Goal: Information Seeking & Learning: Check status

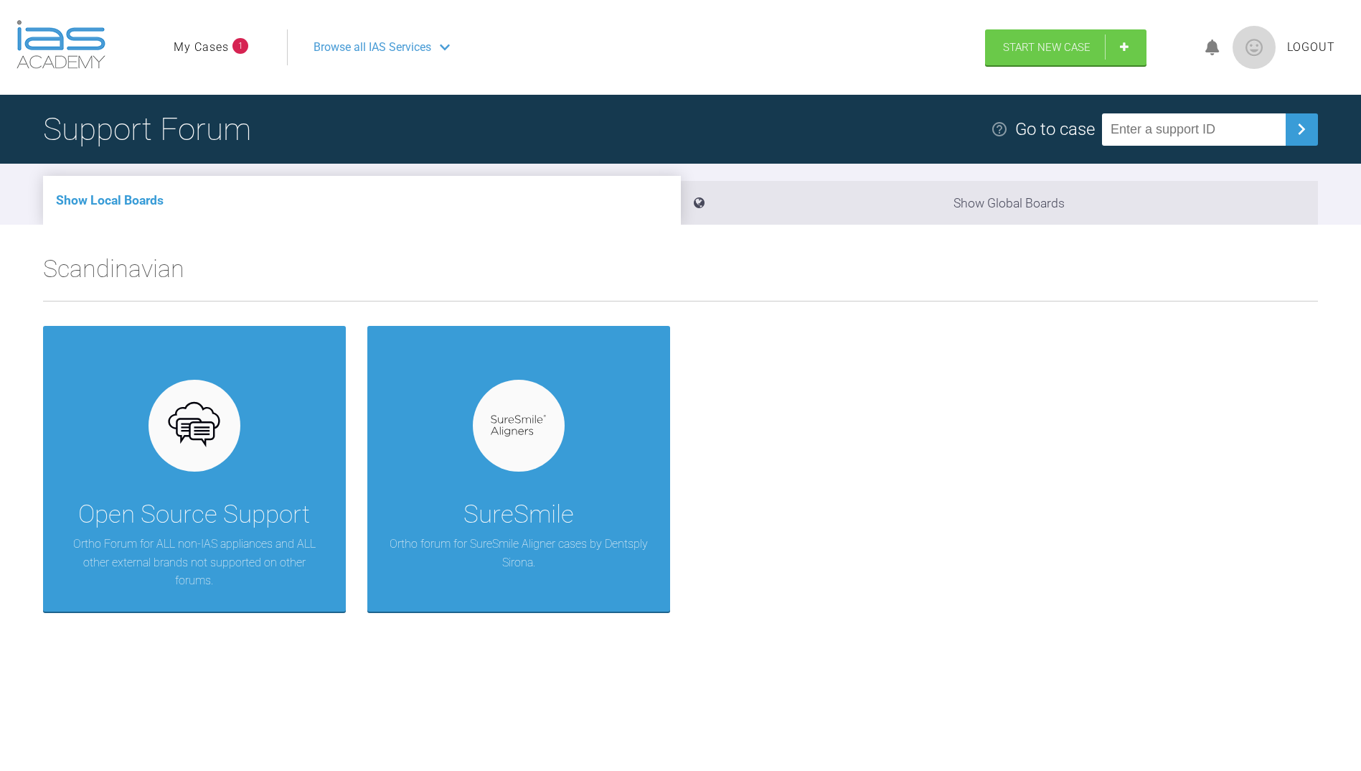
click at [187, 44] on link "My Cases" at bounding box center [201, 47] width 55 height 19
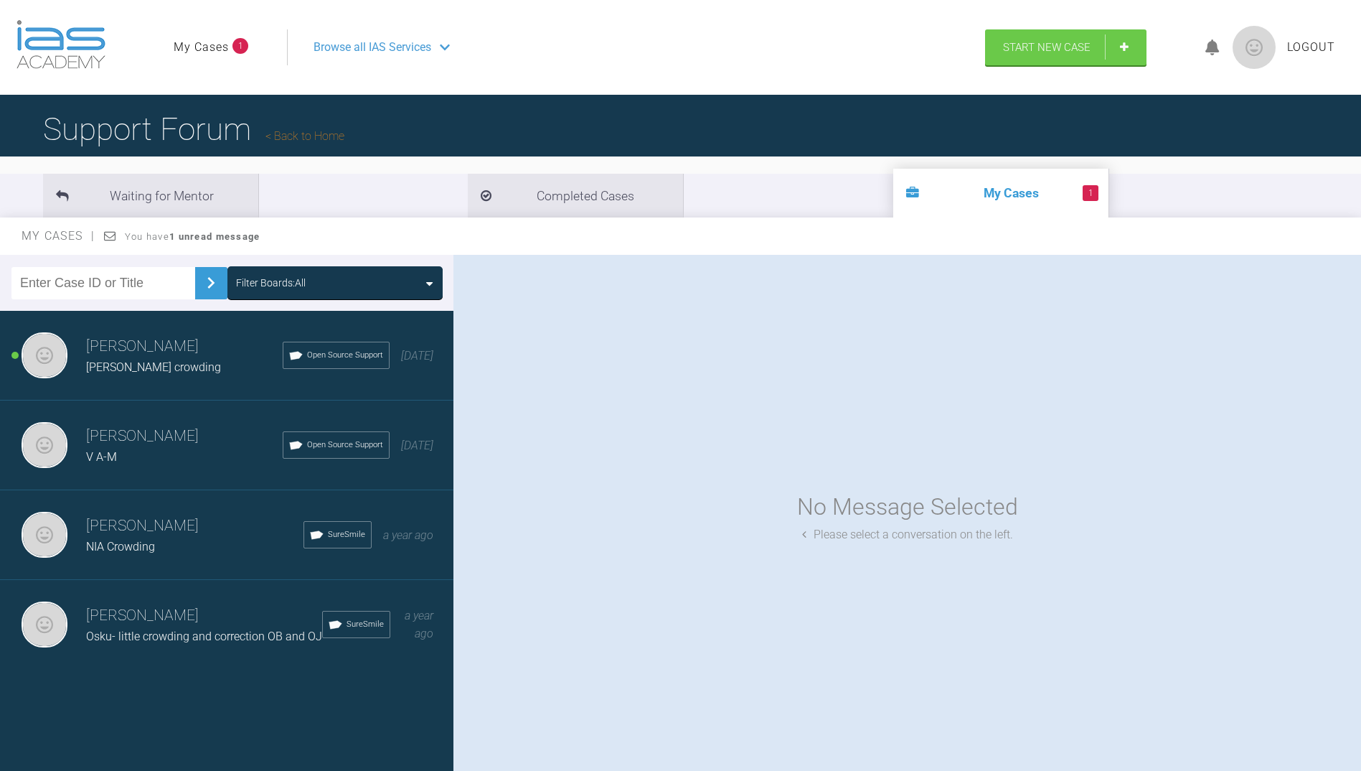
click at [199, 235] on strong "1 unread message" at bounding box center [214, 236] width 90 height 11
click at [136, 365] on span "[PERSON_NAME] crowding" at bounding box center [153, 367] width 135 height 14
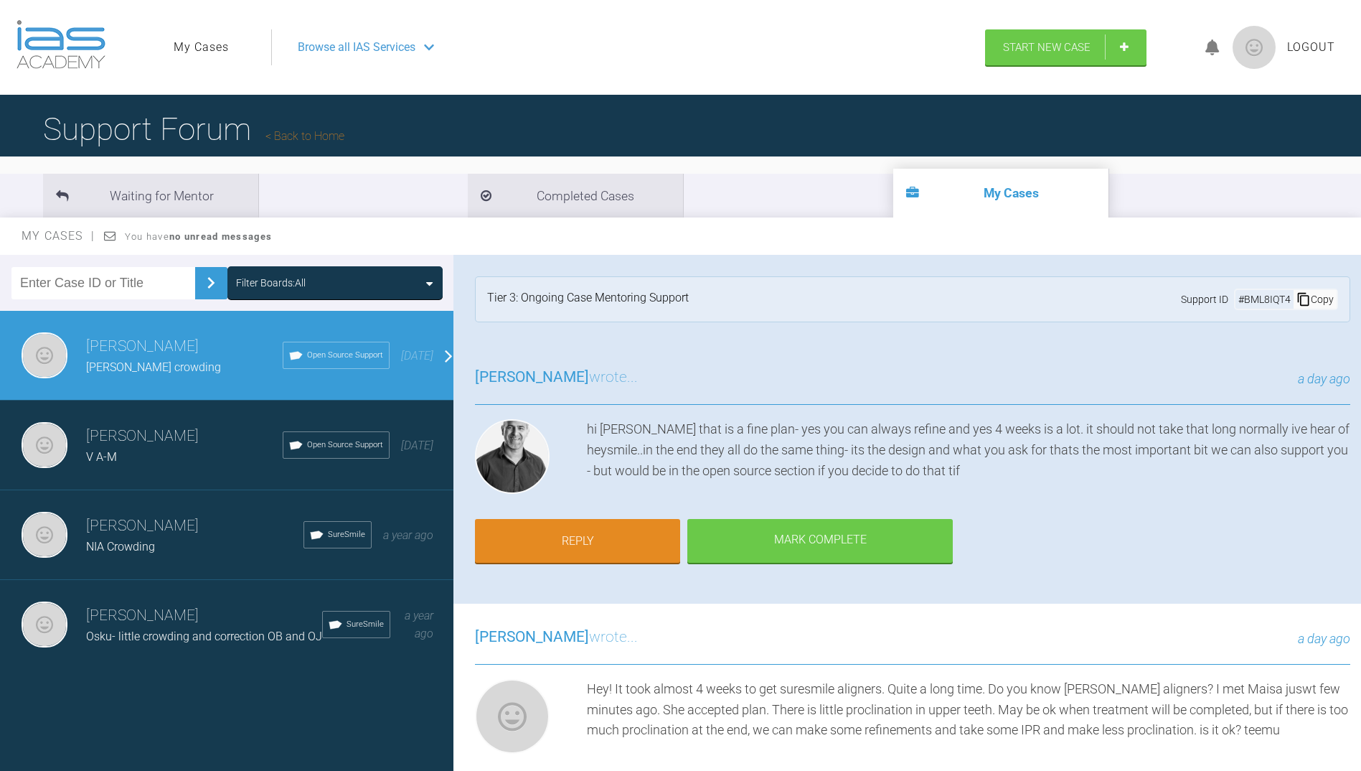
click at [1107, 515] on div "[PERSON_NAME] wrote... a day ago hi [PERSON_NAME] that is a fine plan- yes you …" at bounding box center [913, 474] width 919 height 260
click at [468, 198] on li "Completed Cases" at bounding box center [575, 196] width 215 height 44
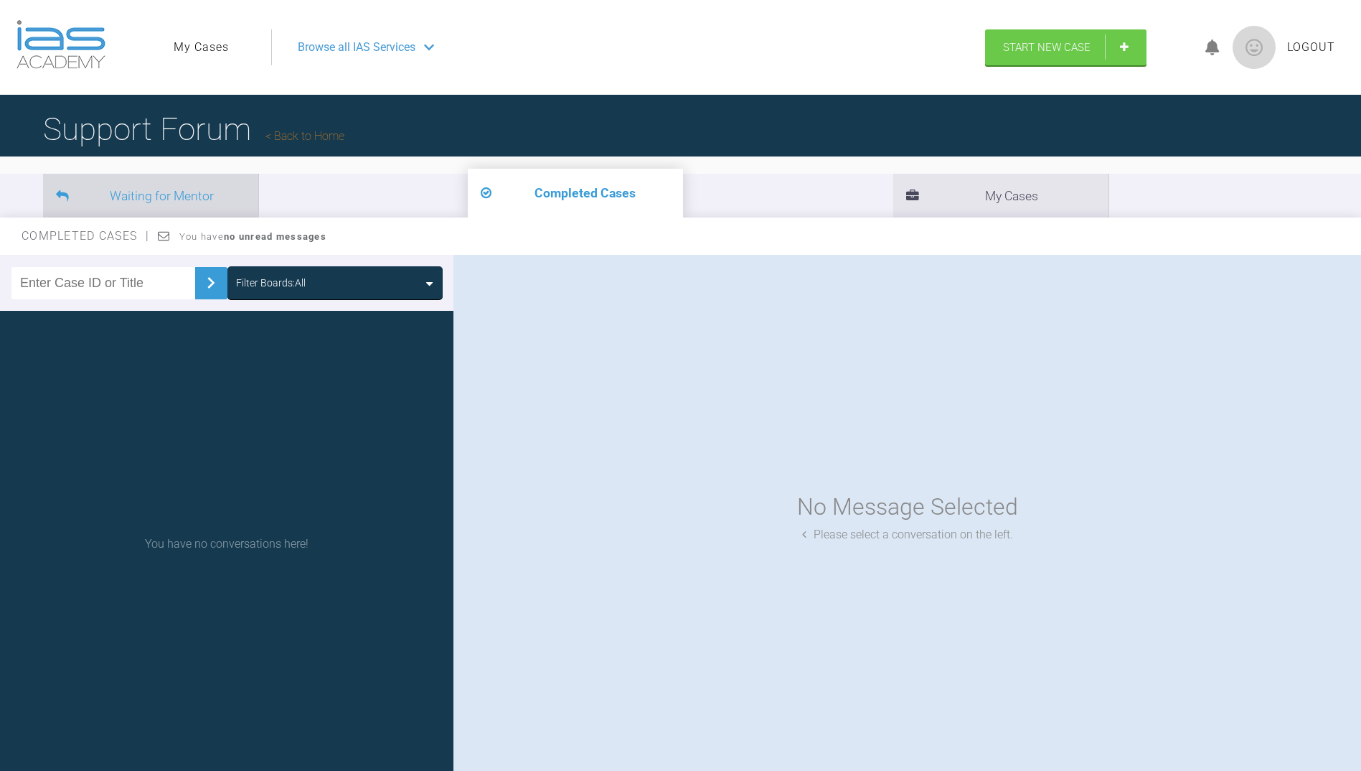
click at [146, 194] on li "Waiting for Mentor" at bounding box center [150, 196] width 215 height 44
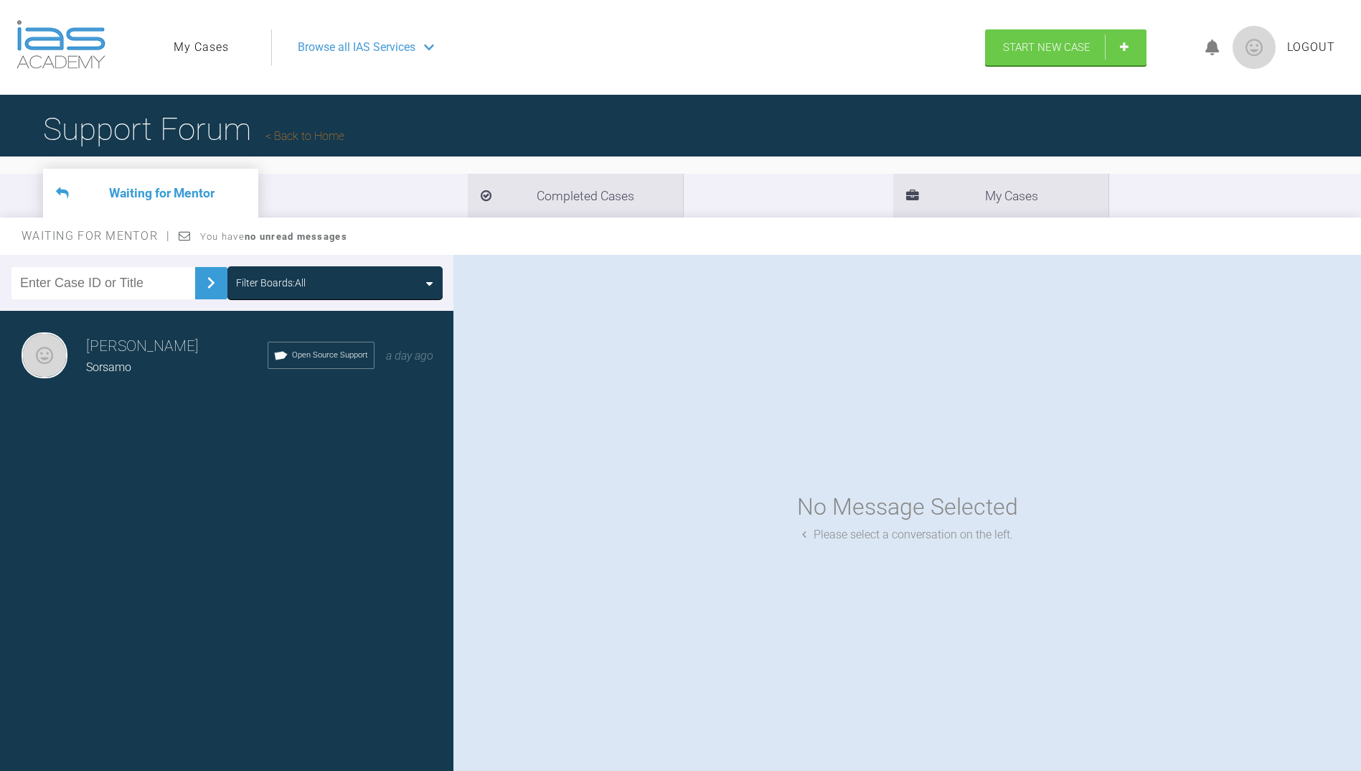
click at [672, 368] on div "No Message Selected Please select a conversation on the left." at bounding box center [908, 516] width 908 height 522
